Goal: Task Accomplishment & Management: Complete application form

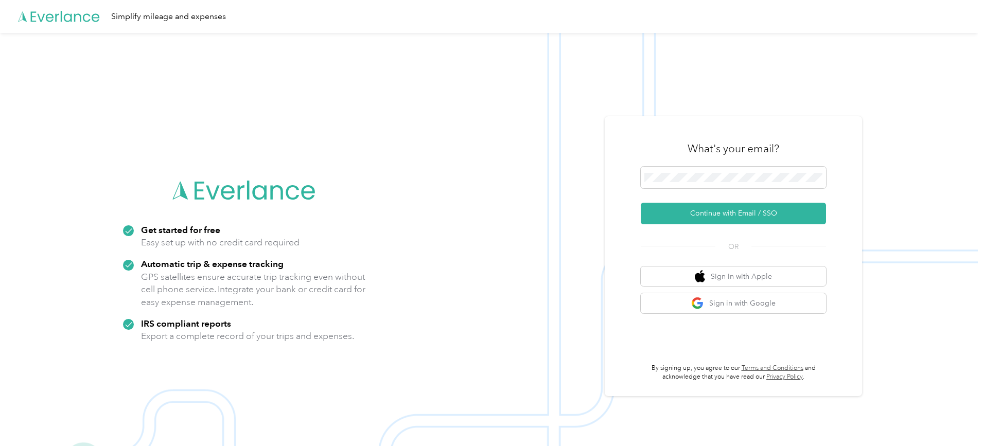
click at [744, 189] on div at bounding box center [733, 179] width 185 height 25
click at [641, 203] on button "Continue with Email / SSO" at bounding box center [733, 214] width 185 height 22
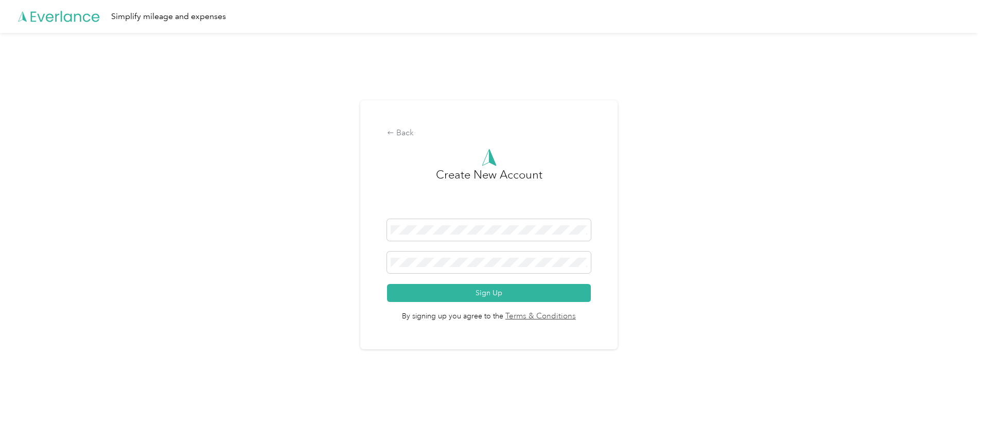
click at [435, 291] on button "Sign Up" at bounding box center [489, 293] width 204 height 18
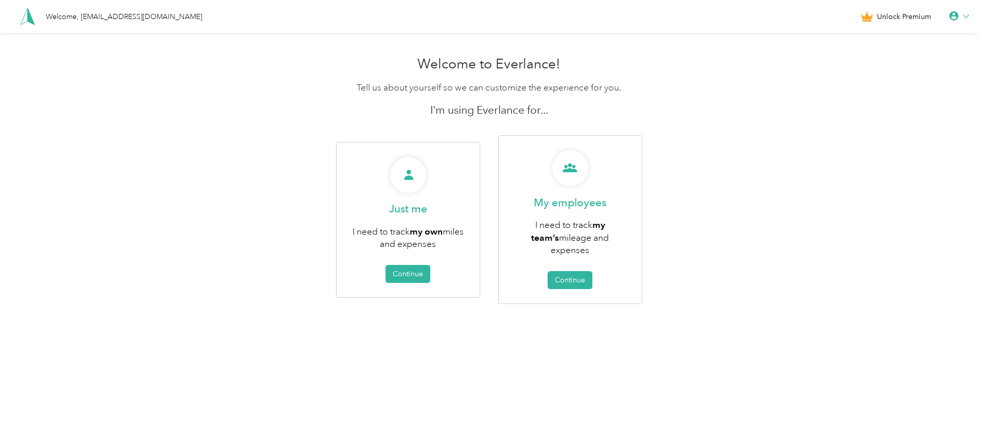
click at [417, 265] on button "Continue" at bounding box center [407, 274] width 45 height 18
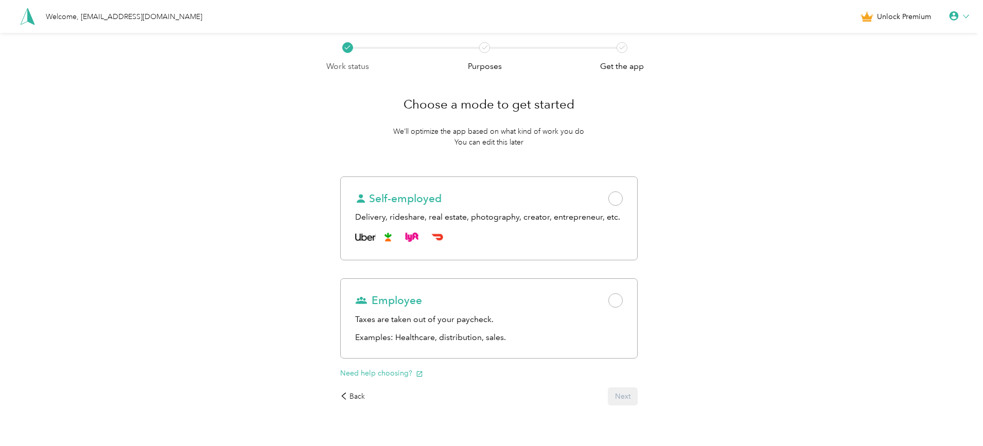
click at [622, 197] on span at bounding box center [615, 198] width 14 height 14
click at [631, 405] on button "Next" at bounding box center [623, 396] width 30 height 18
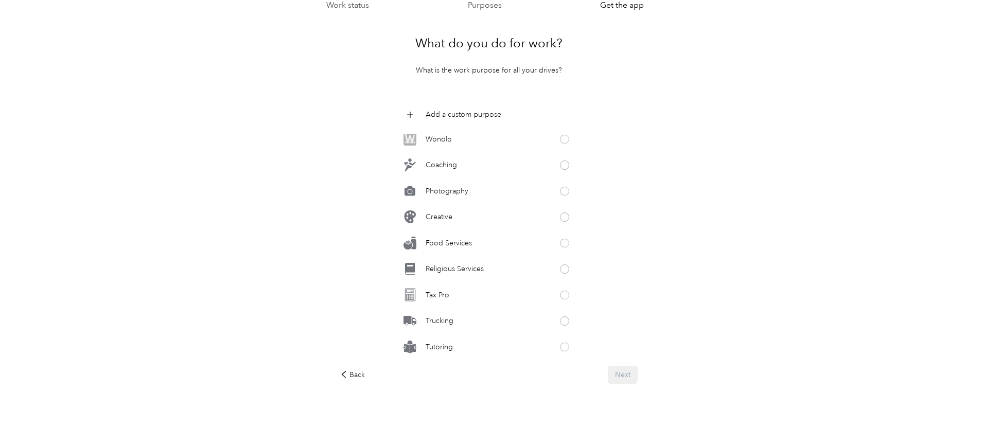
scroll to position [64, 0]
click at [565, 314] on div "Trucking" at bounding box center [489, 318] width 178 height 21
click at [630, 365] on button "Next" at bounding box center [623, 372] width 30 height 18
